Goal: Check status: Check status

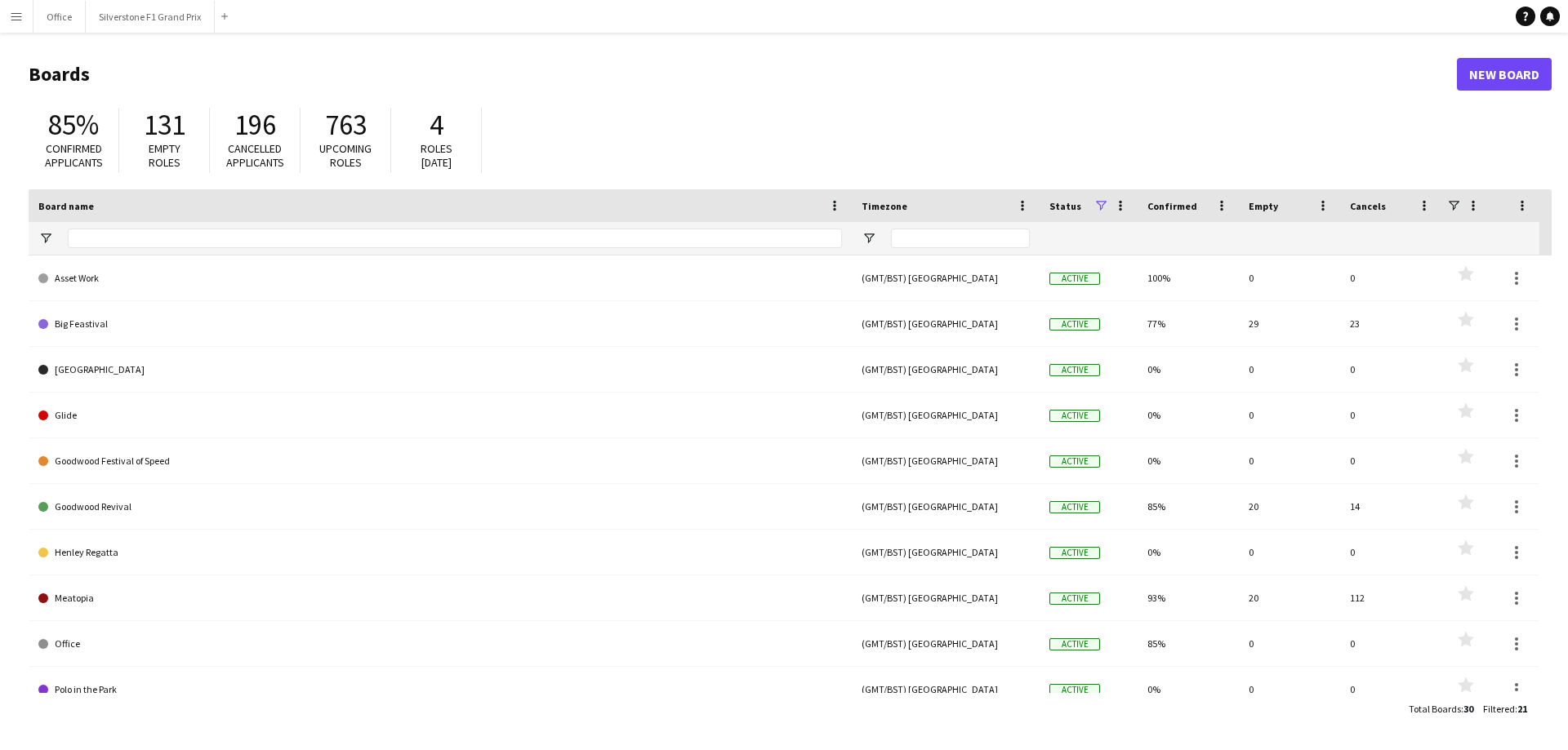
click at [21, 13] on app-icon "Menu" at bounding box center [17, 17] width 13 height 13
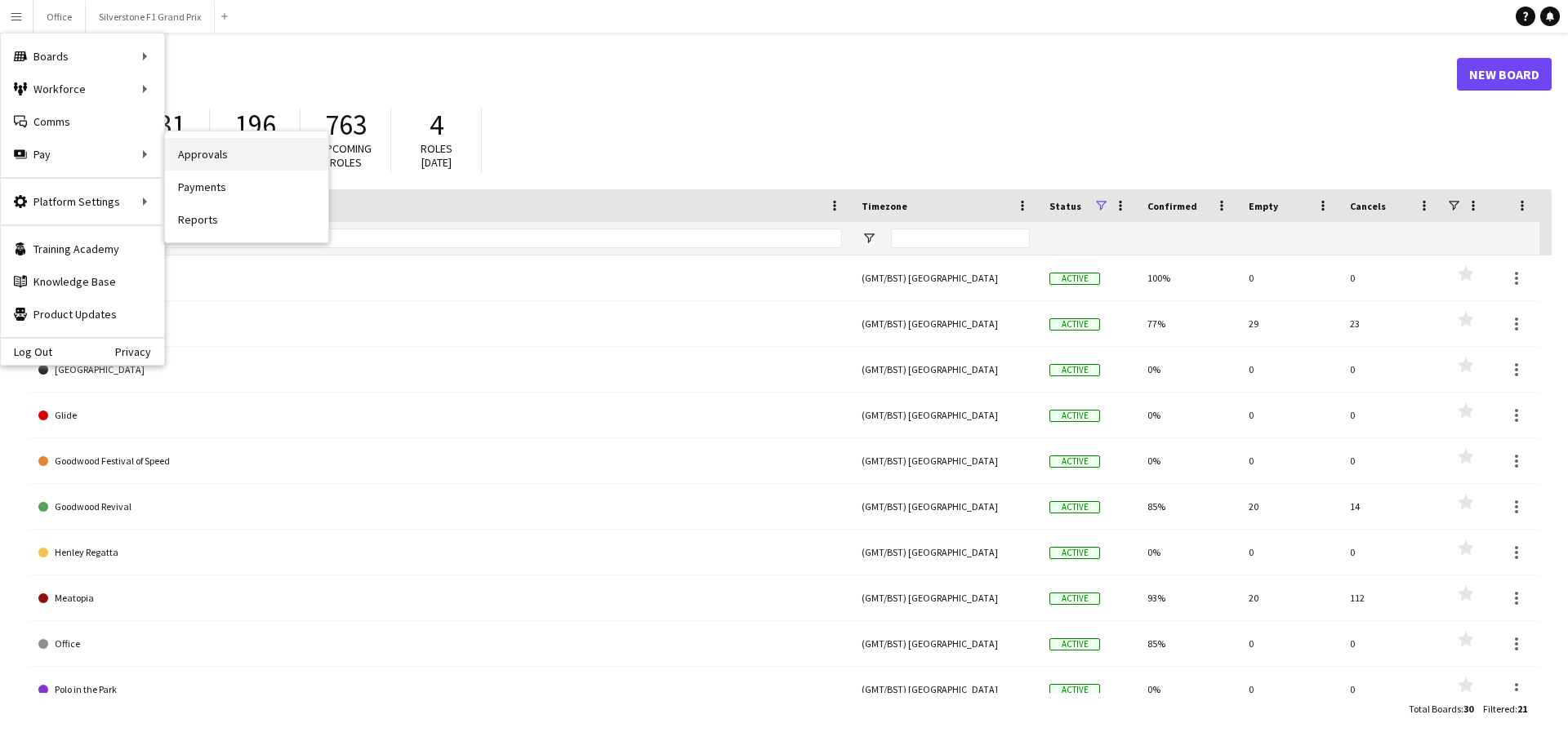
click at [193, 147] on link "Approvals" at bounding box center [247, 154] width 163 height 32
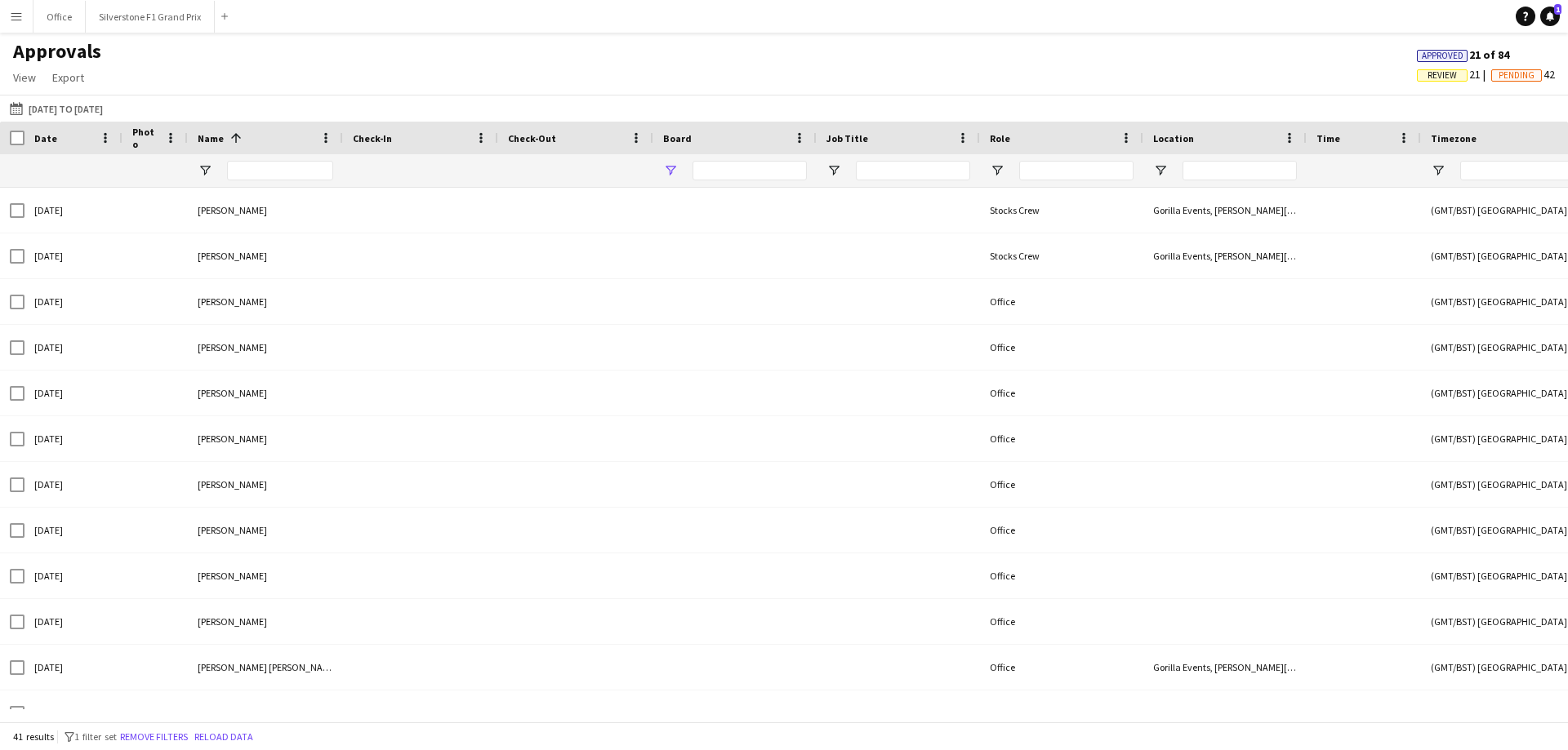
type input "**********"
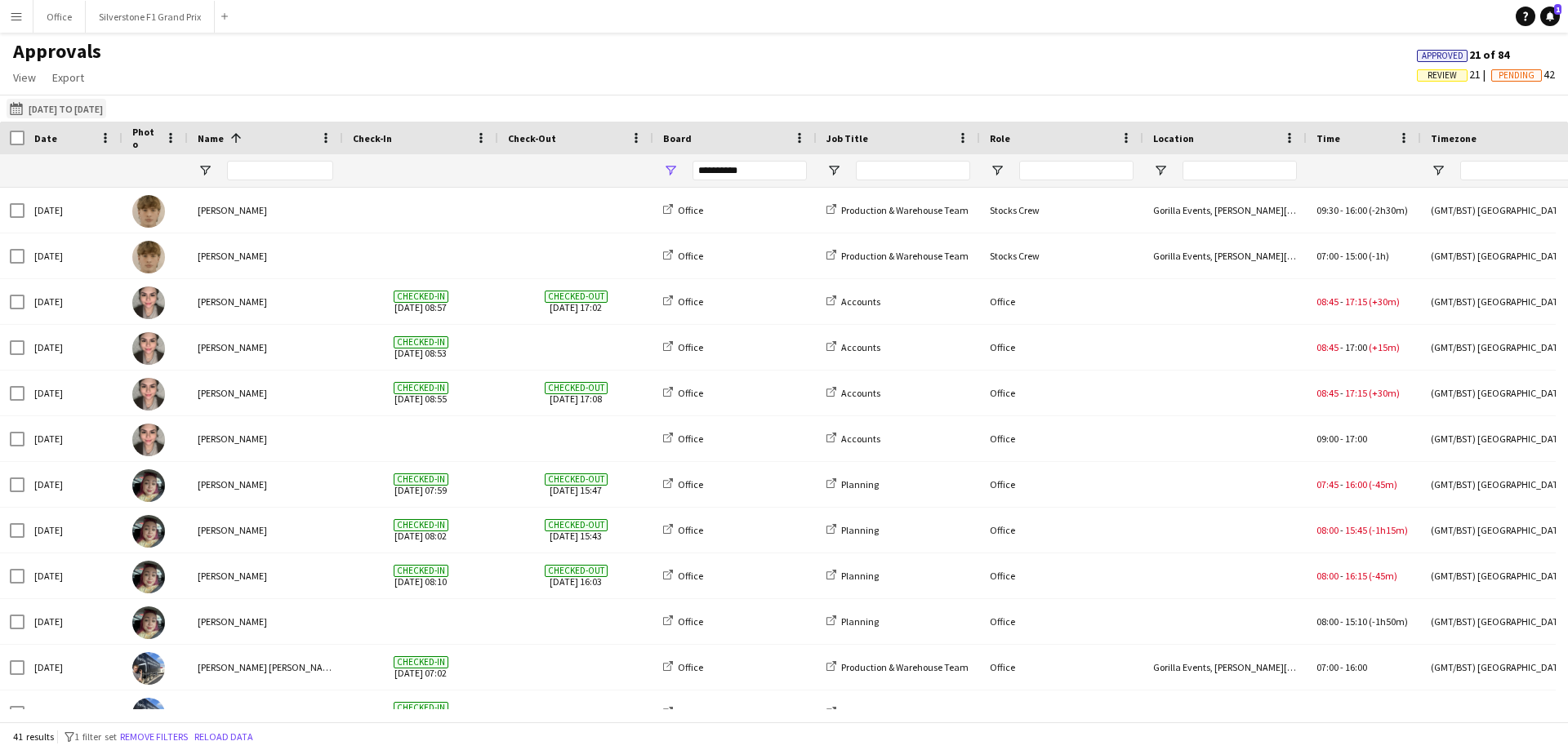
click at [71, 108] on button "[DATE] to [DATE] [DATE] to [DATE]" at bounding box center [56, 108] width 99 height 19
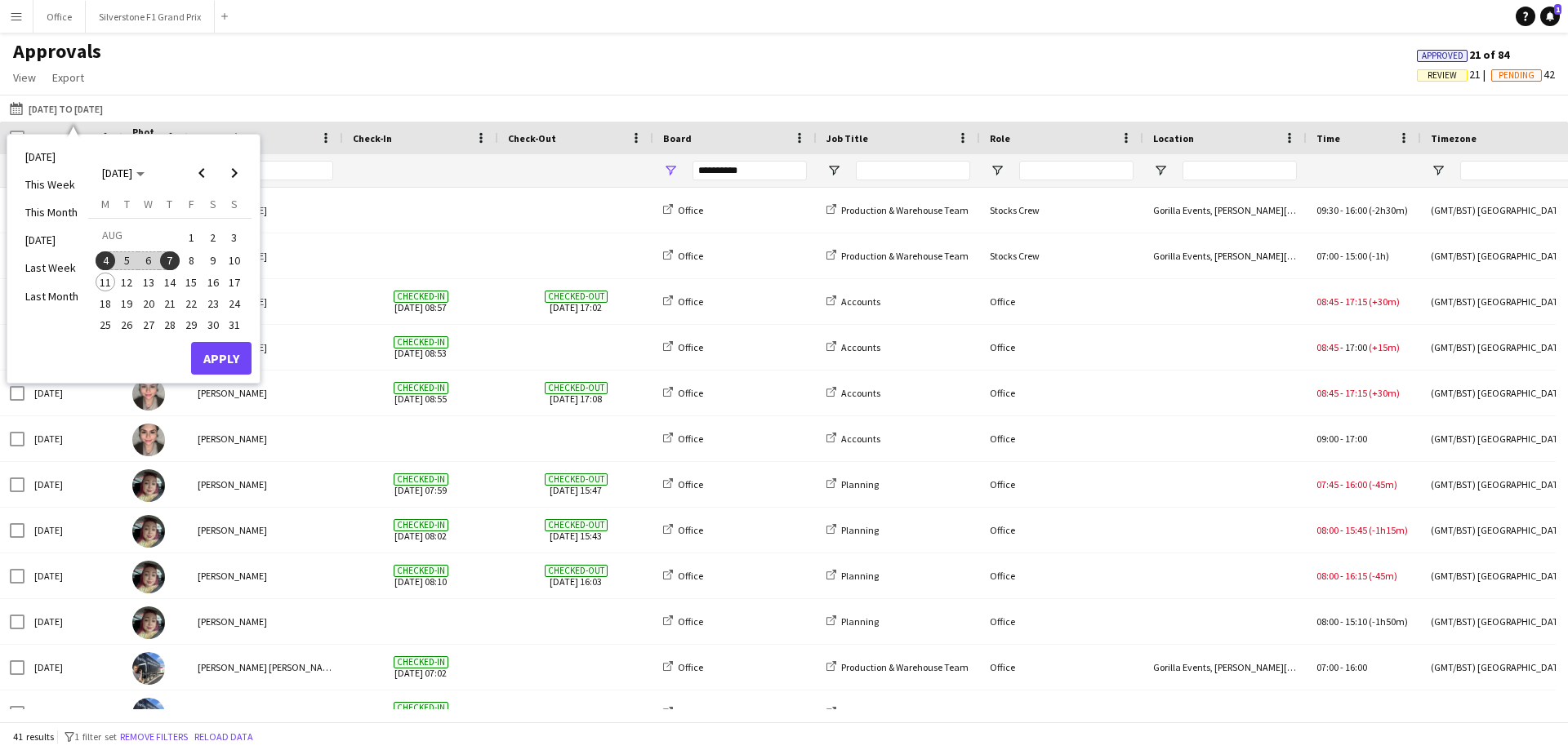
click at [106, 260] on span "4" at bounding box center [105, 261] width 19 height 19
click at [204, 260] on span "9" at bounding box center [212, 261] width 19 height 19
click at [219, 358] on button "Apply" at bounding box center [221, 358] width 60 height 32
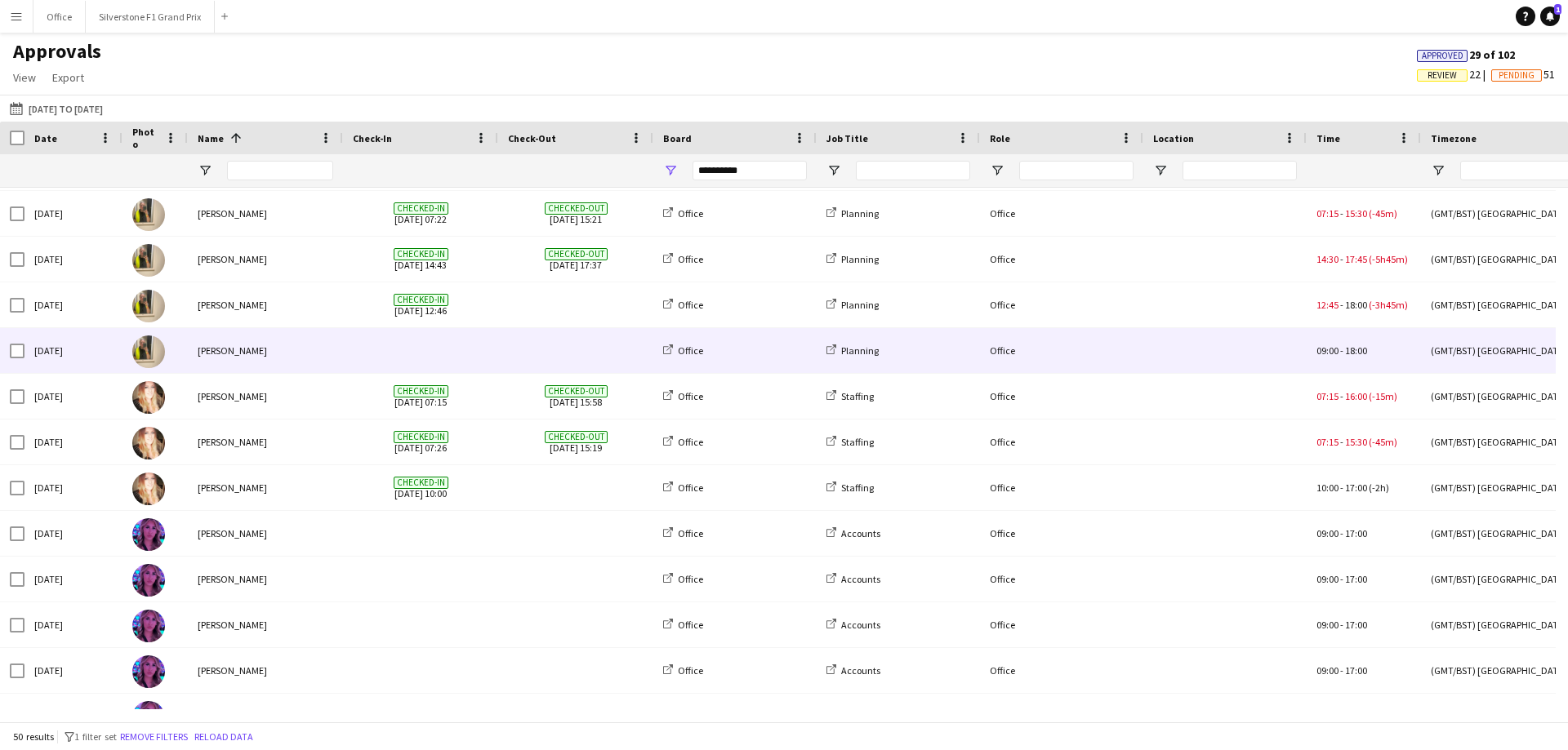
click at [481, 328] on span at bounding box center [420, 350] width 135 height 44
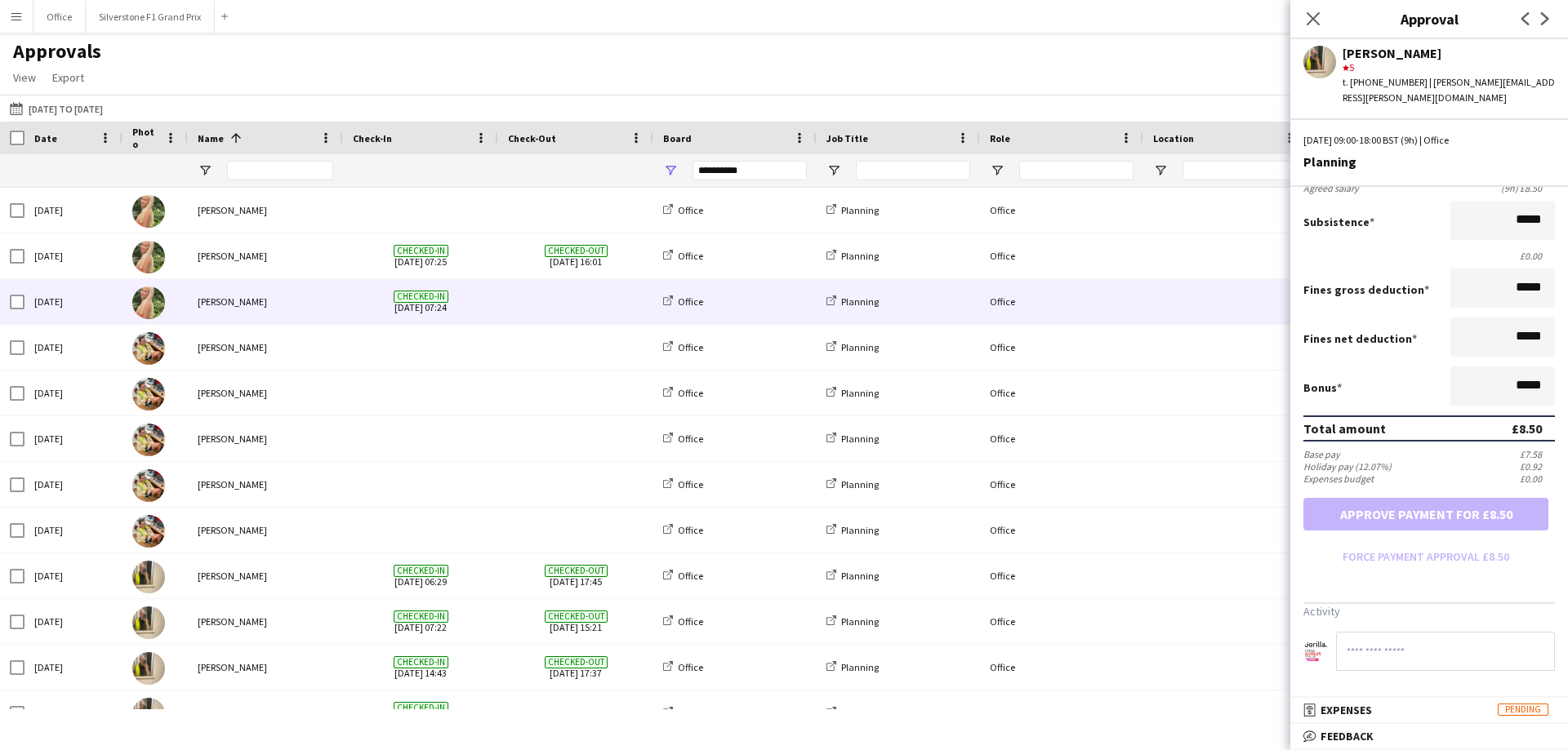
click at [503, 318] on div at bounding box center [575, 301] width 155 height 44
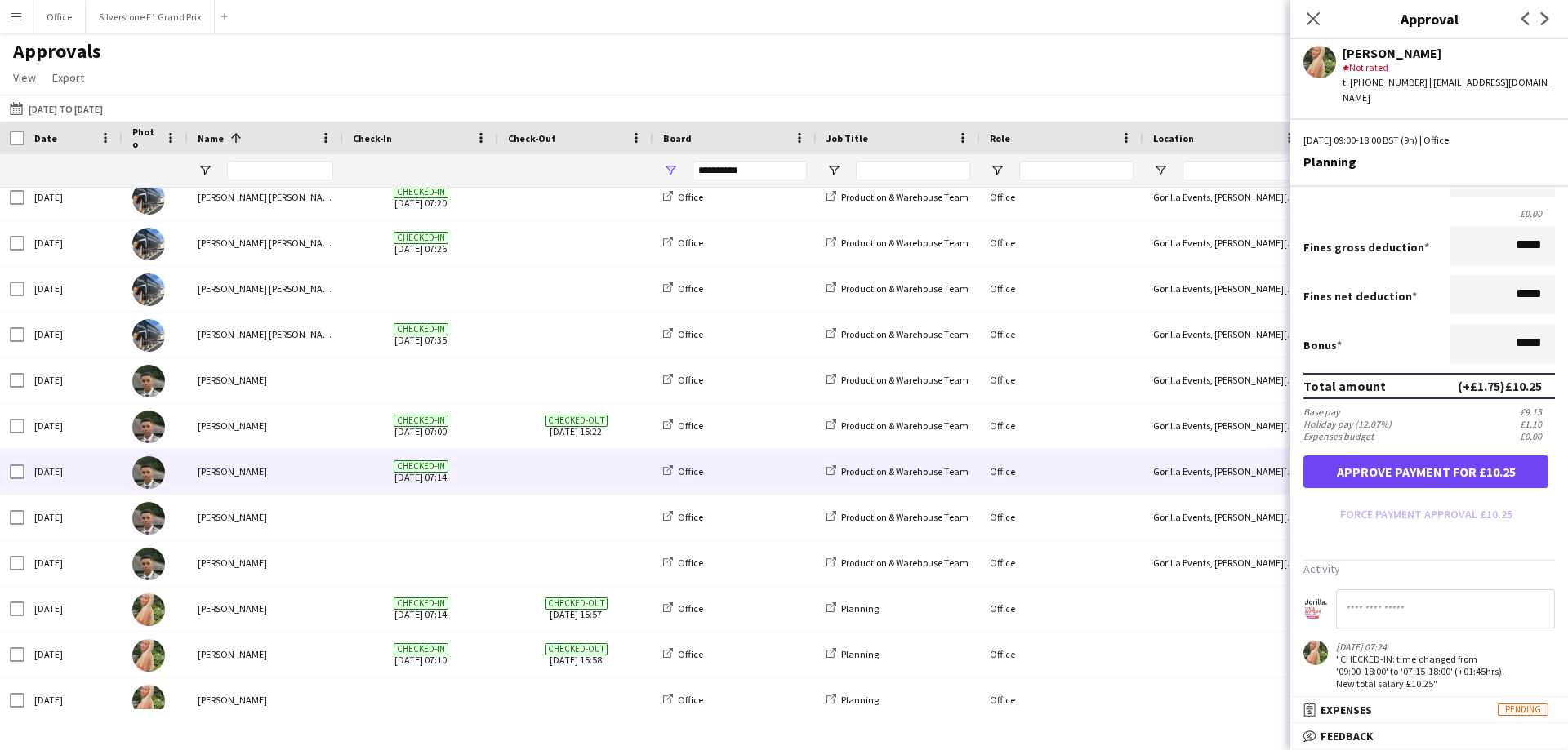
scroll to position [744, 0]
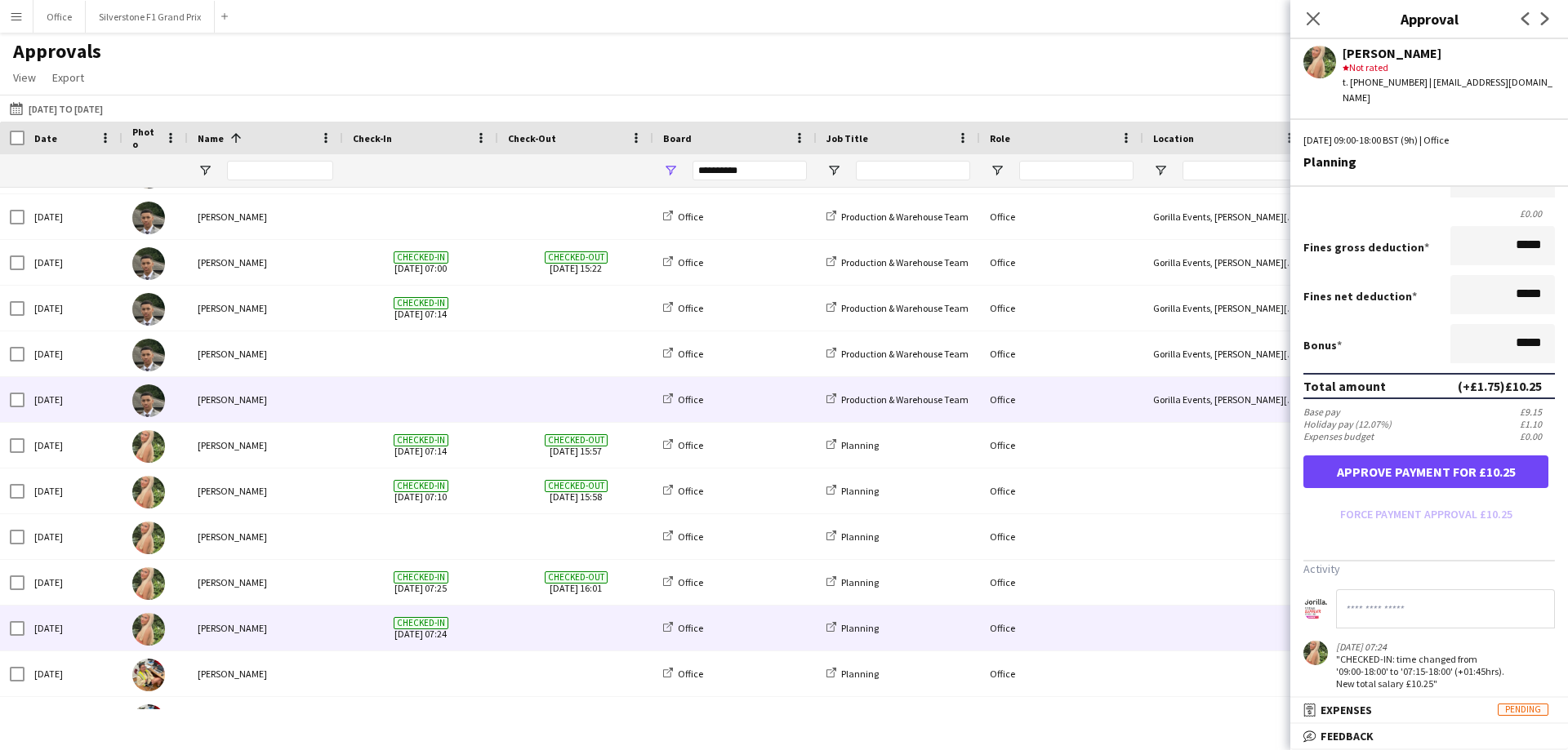
click at [361, 406] on span at bounding box center [420, 400] width 135 height 44
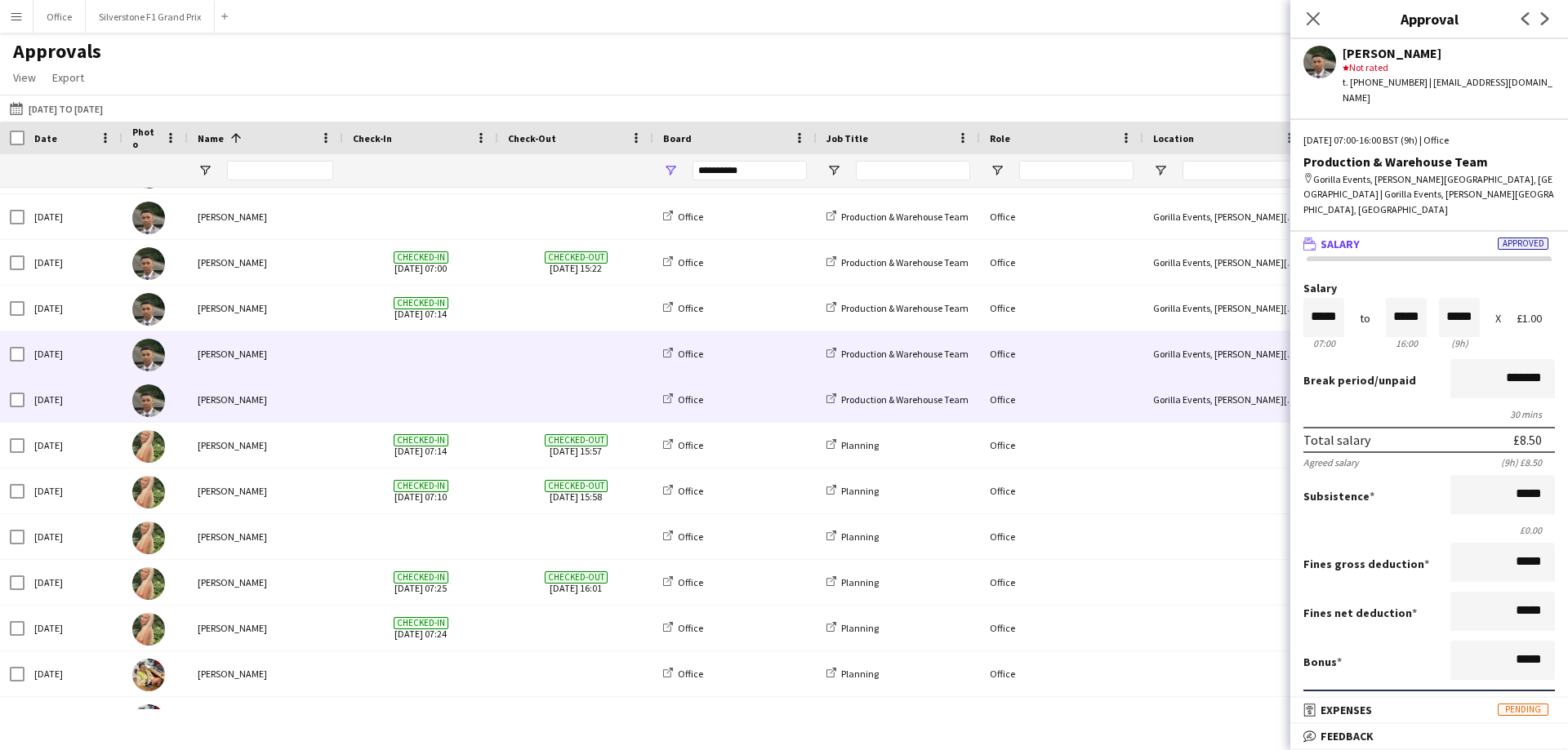
click at [397, 364] on span at bounding box center [420, 353] width 135 height 44
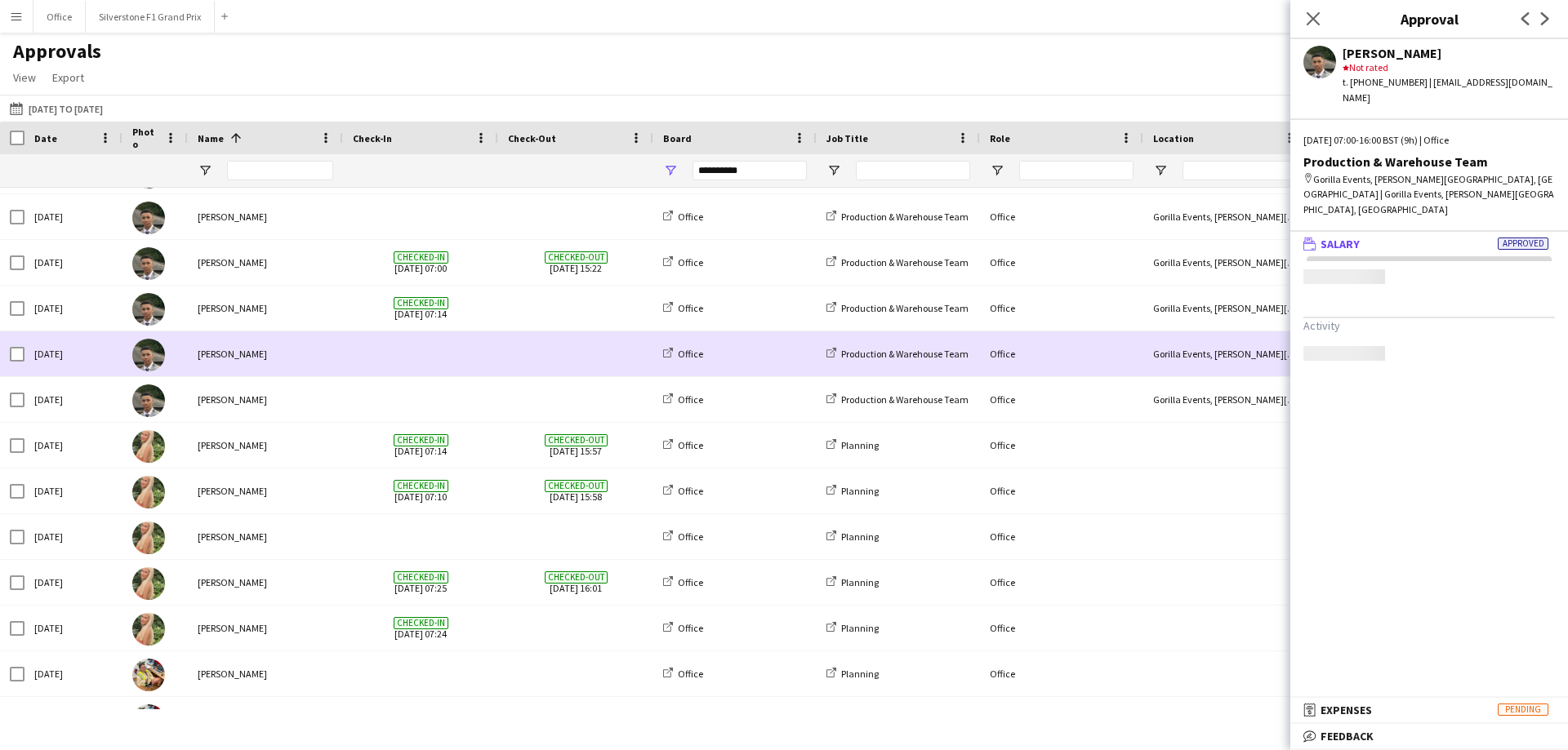
click at [387, 341] on span at bounding box center [420, 353] width 135 height 44
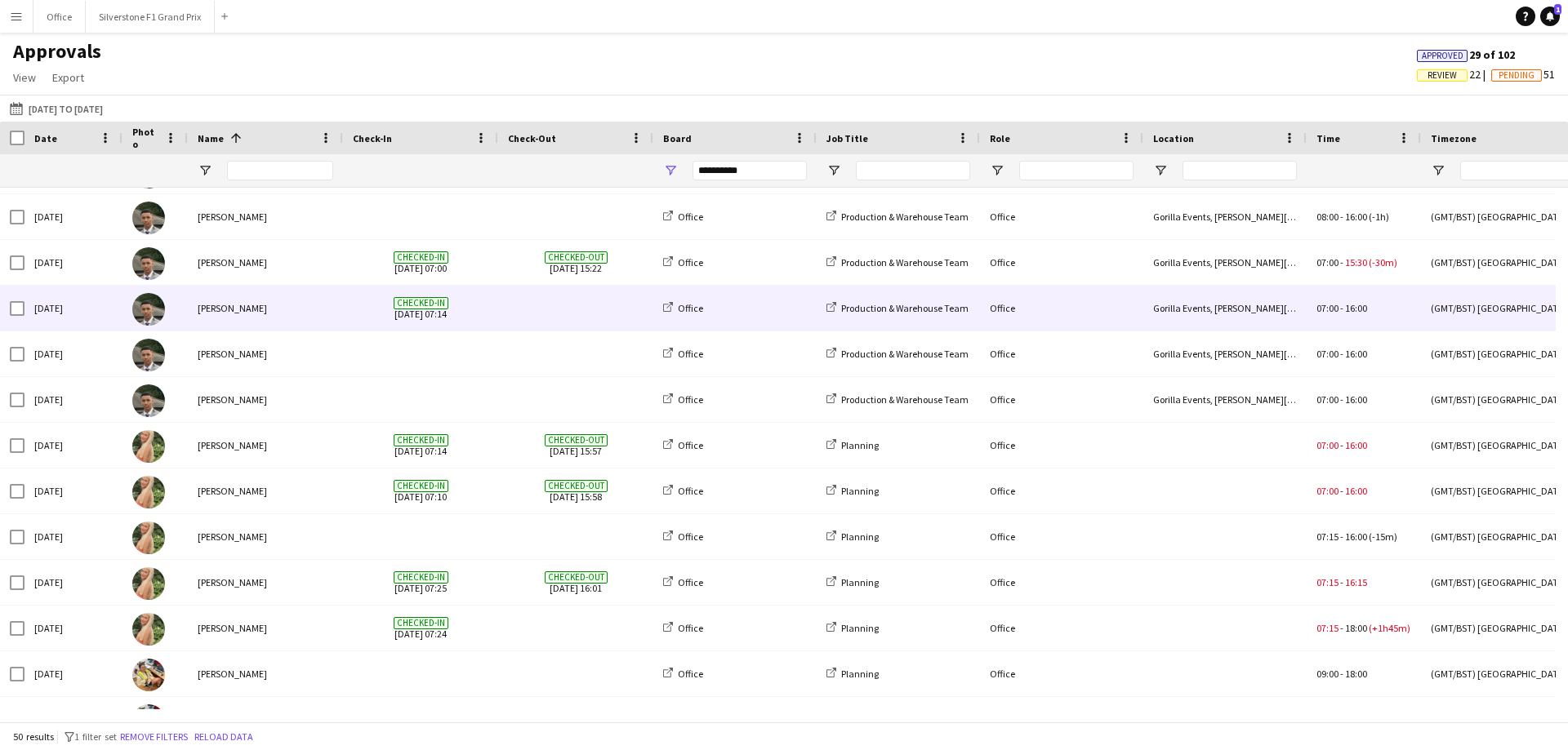
click at [365, 299] on span "Checked-in [DATE] 07:14" at bounding box center [420, 308] width 135 height 44
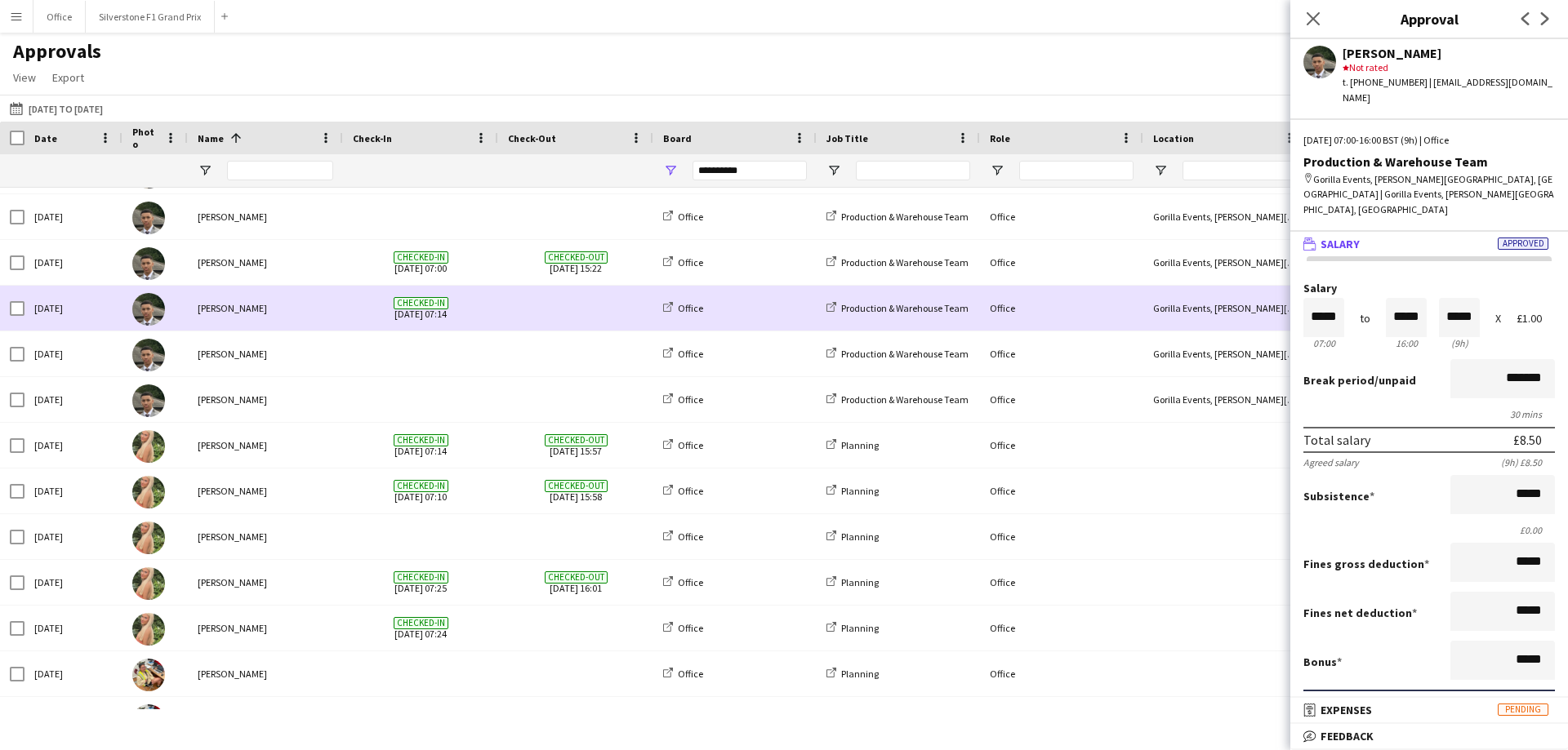
click at [365, 299] on span "Checked-in [DATE] 07:14" at bounding box center [420, 308] width 135 height 44
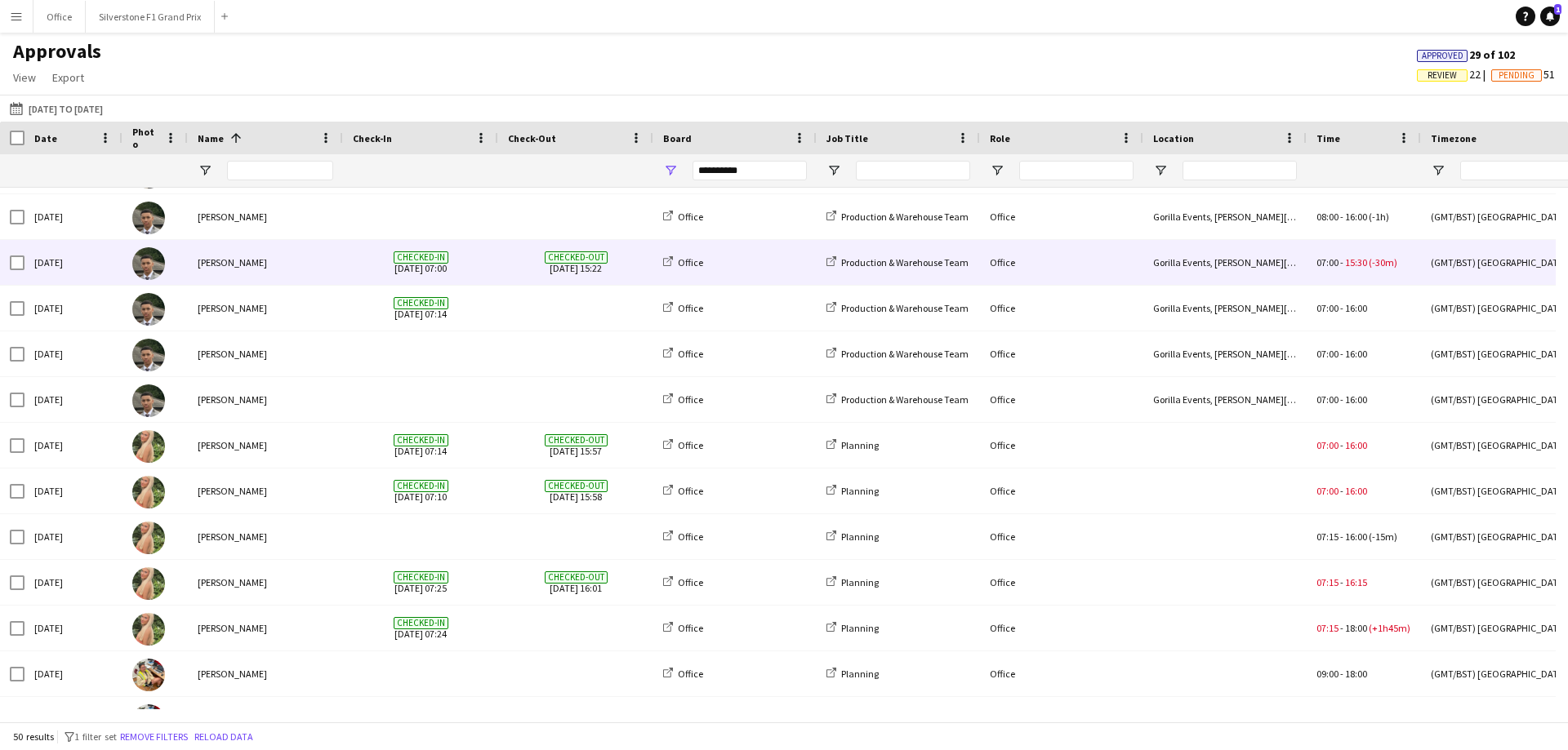
click at [359, 270] on span "Checked-in [DATE] 07:00" at bounding box center [420, 262] width 135 height 44
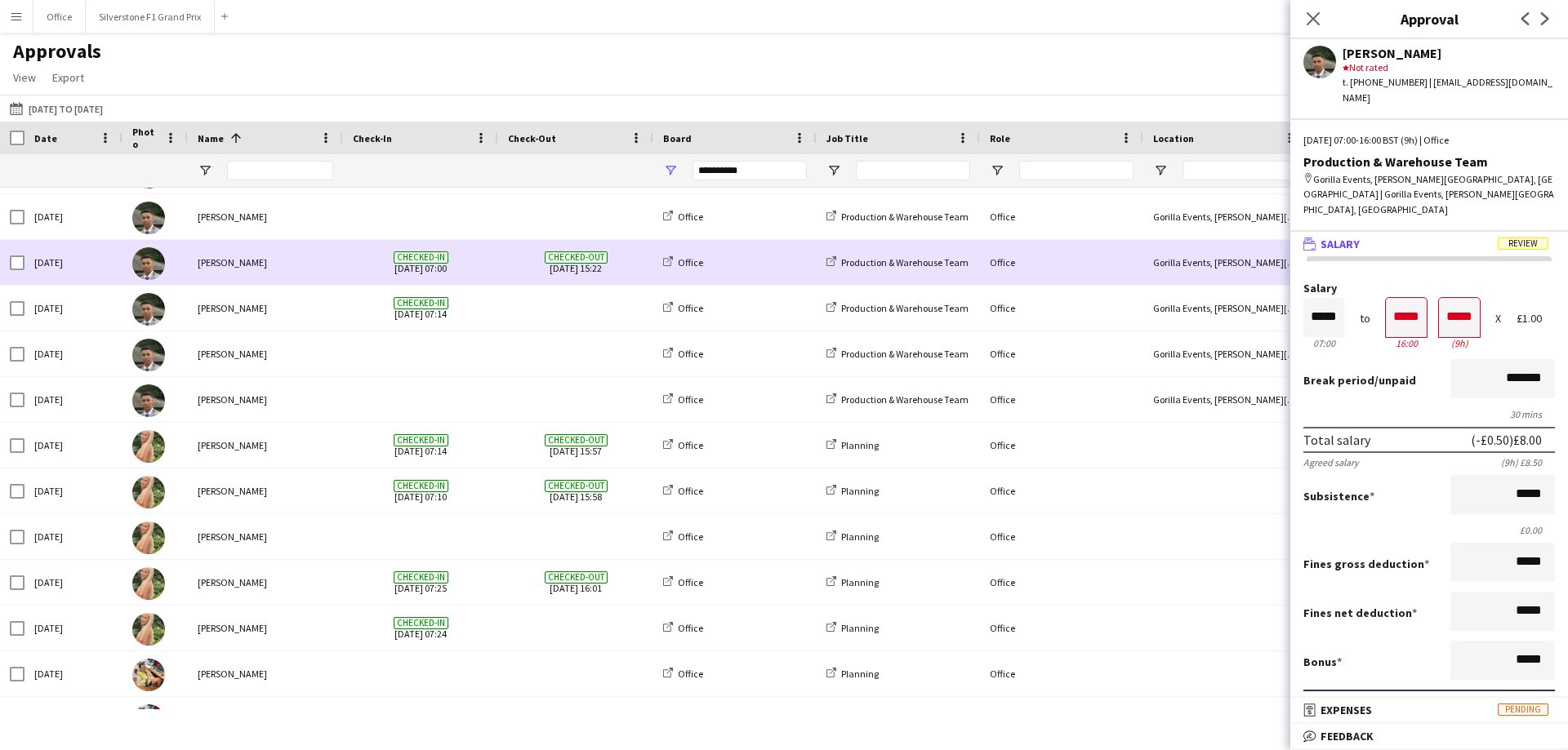
click at [359, 270] on span "Checked-in [DATE] 07:00" at bounding box center [420, 262] width 135 height 44
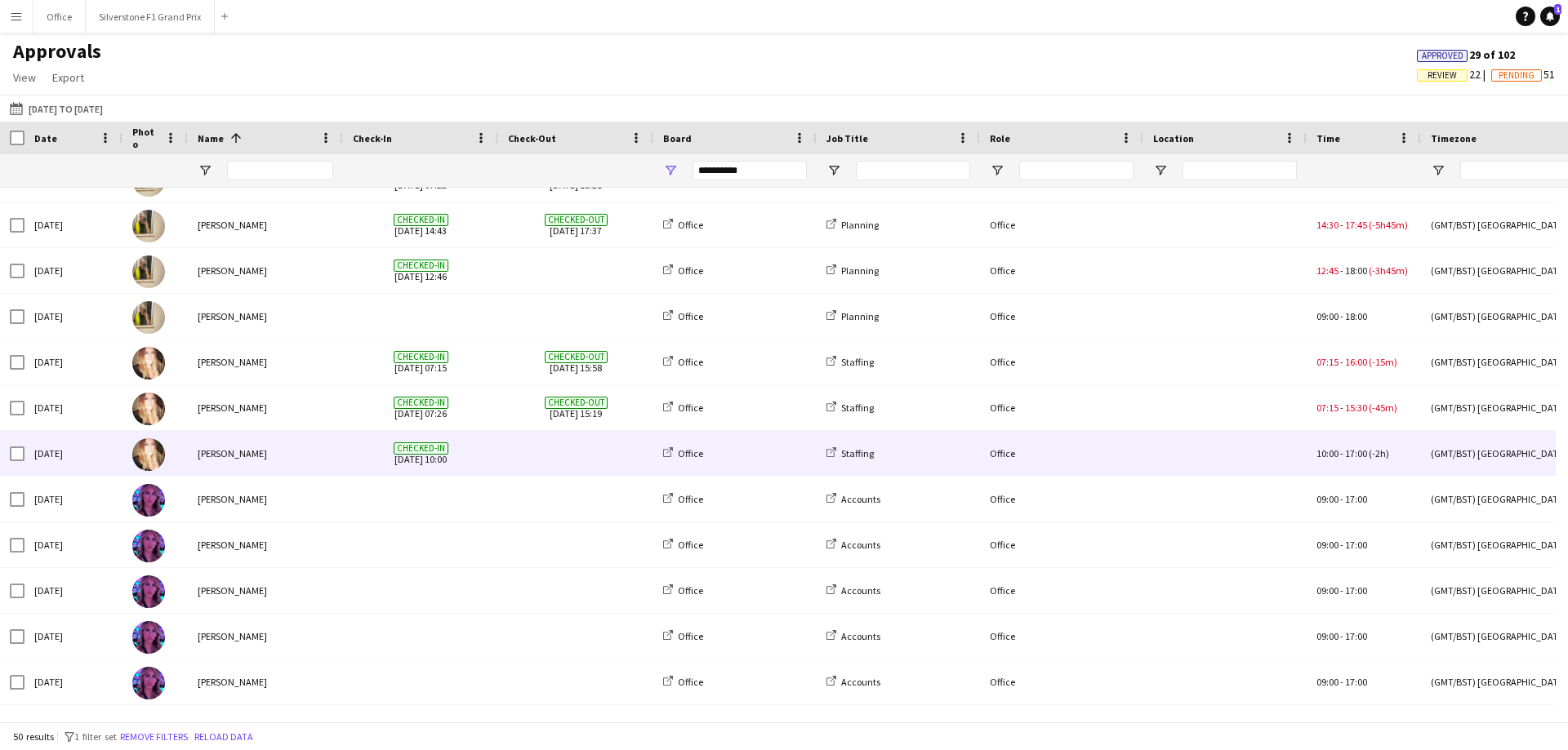
scroll to position [1633, 0]
